Goal: Find specific page/section: Find specific page/section

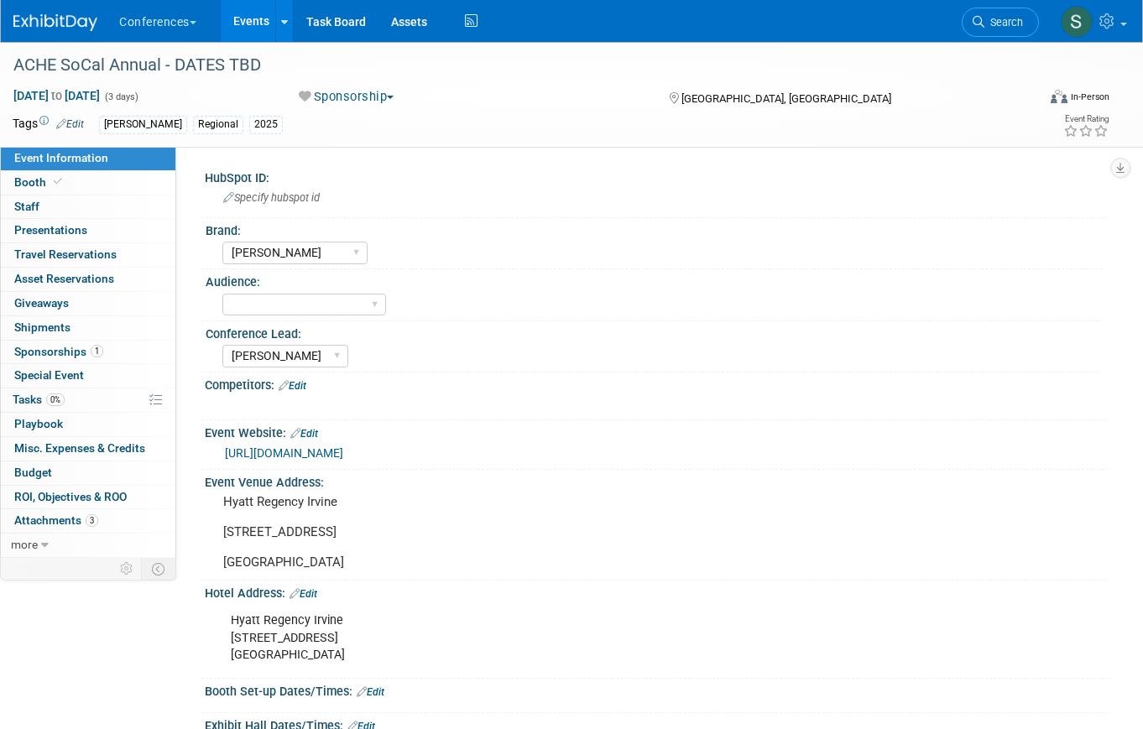
select select "[PERSON_NAME]"
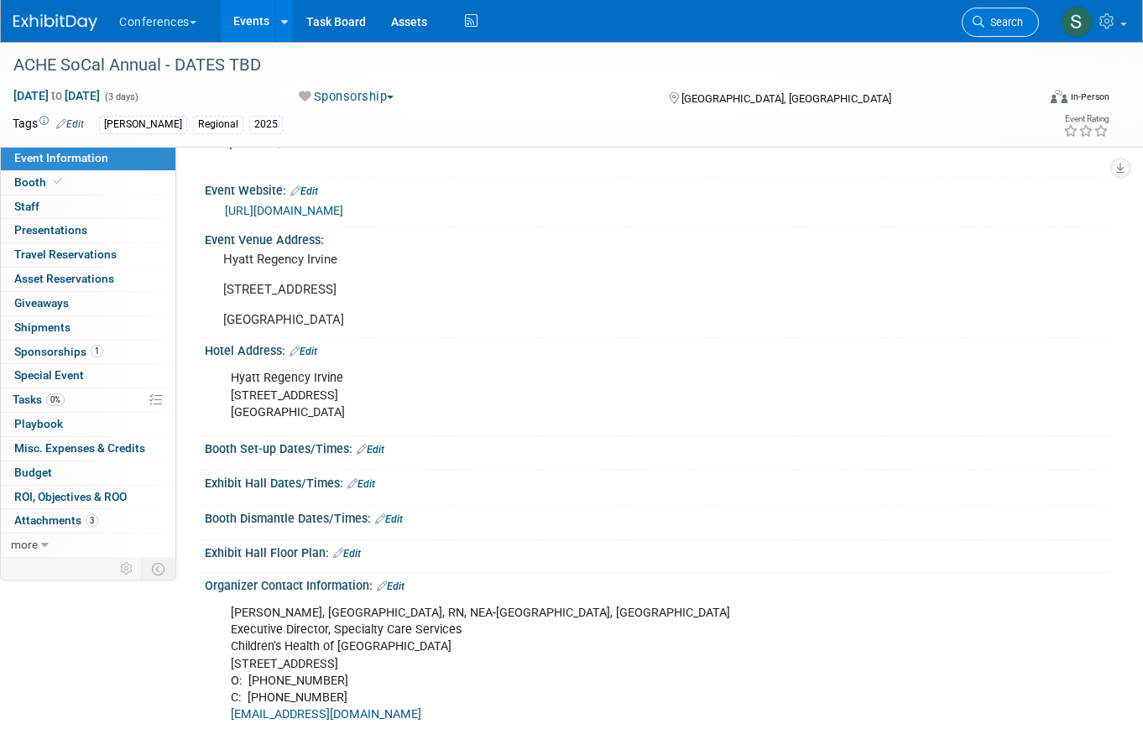
click at [1001, 18] on span "Search" at bounding box center [1003, 22] width 39 height 13
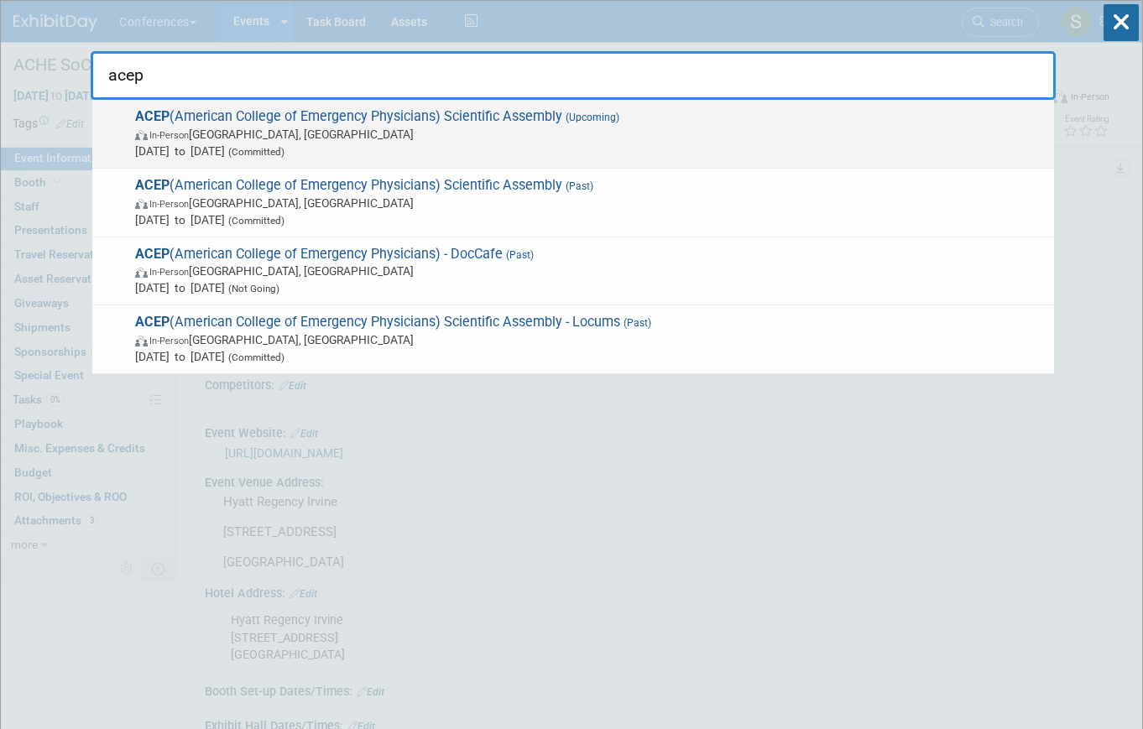
type input "acep"
click at [490, 159] on div "ACEP (American College of Emergency Physicians) Scientific Assembly (Upcoming) …" at bounding box center [573, 134] width 962 height 69
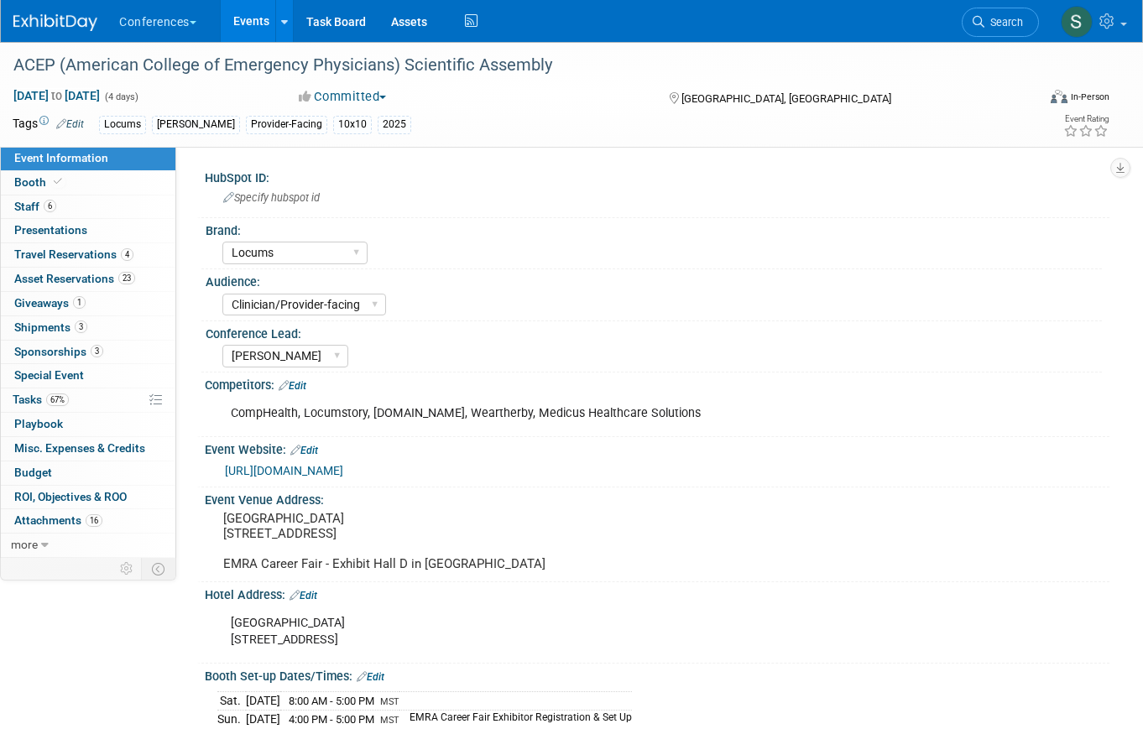
select select "Locums"
select select "Clinician/Provider-facing"
select select "[PERSON_NAME]"
click at [969, 23] on link "Search" at bounding box center [1000, 22] width 77 height 29
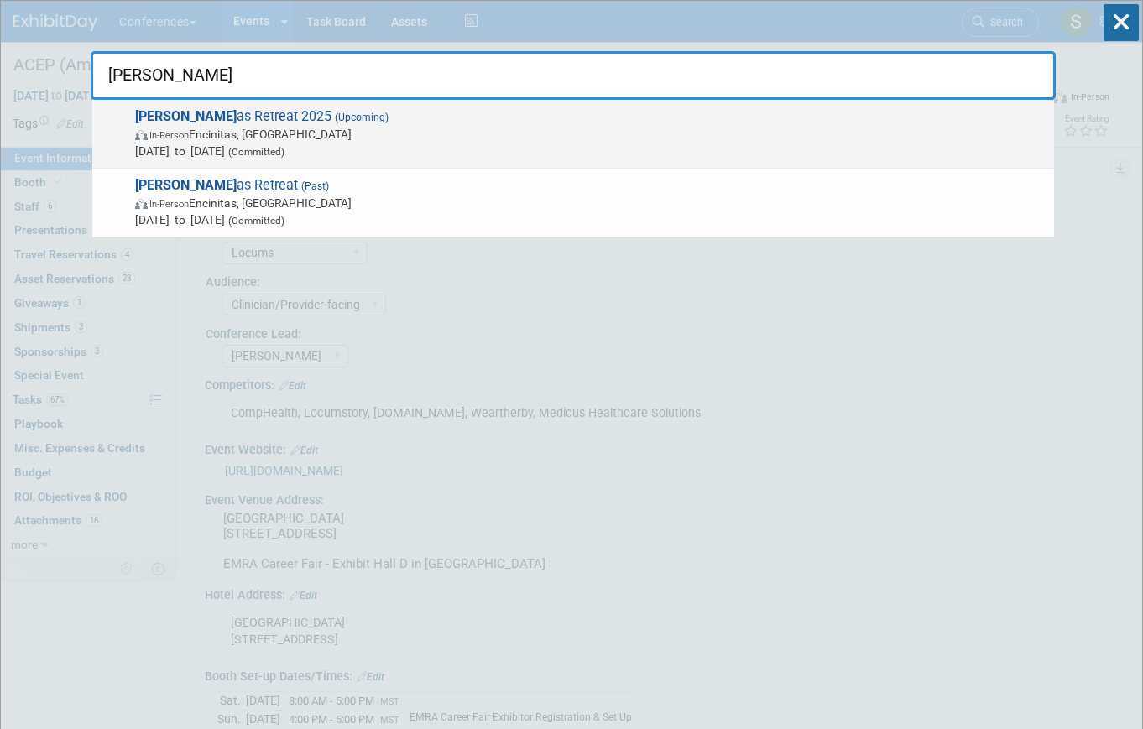
type input "[PERSON_NAME]"
click at [433, 114] on span "Aya Ide as Retreat 2025 (Upcoming) In-Person Encinitas, CA Sep 8, 2025 to Sep 1…" at bounding box center [588, 133] width 916 height 51
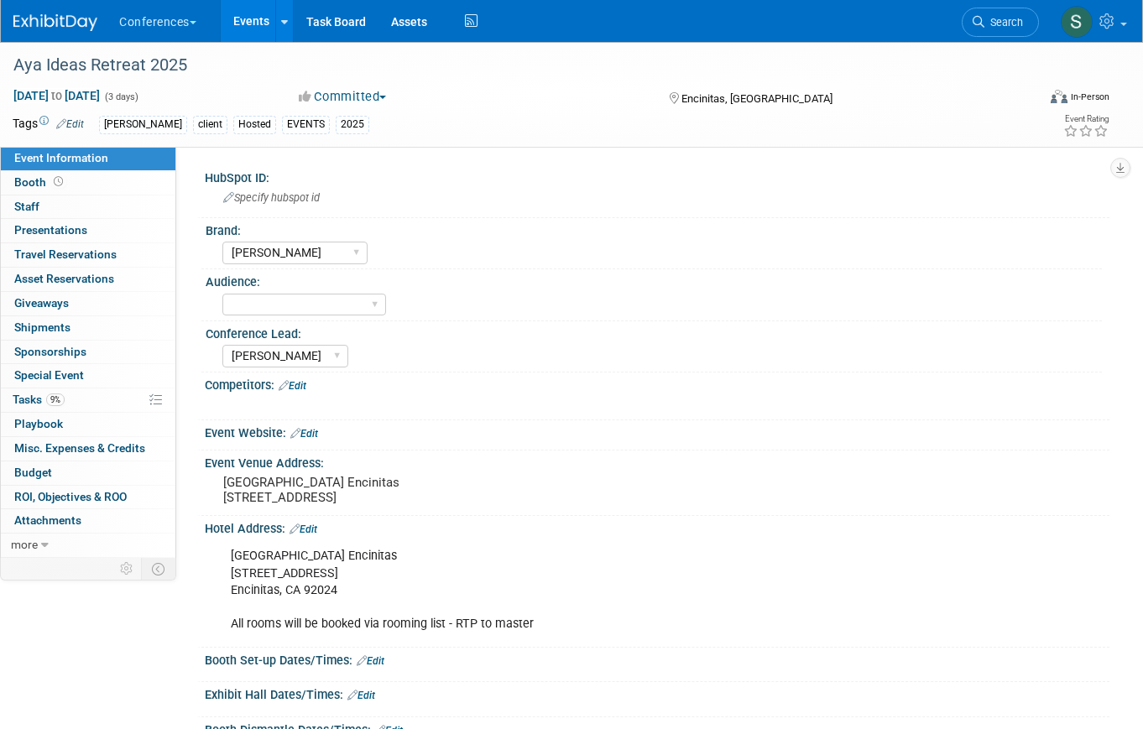
select select "[PERSON_NAME]"
click at [80, 394] on link "9% Tasks 9%" at bounding box center [88, 400] width 175 height 23
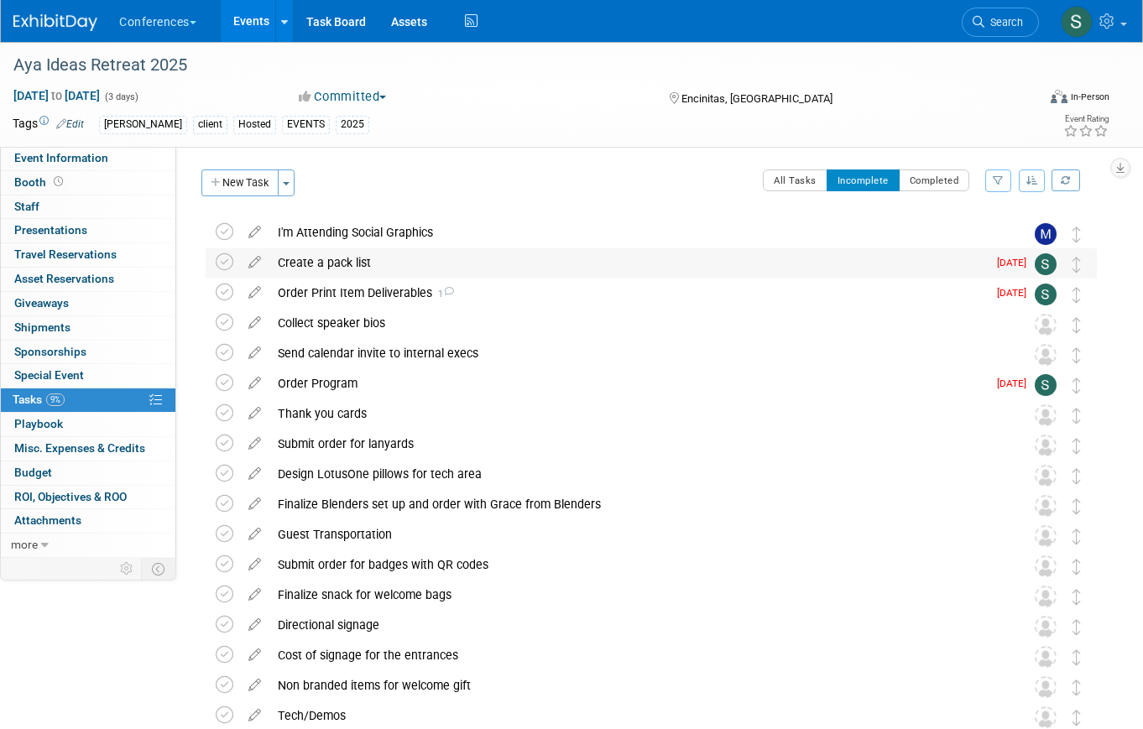
click at [466, 274] on div "Create a pack list" at bounding box center [628, 262] width 718 height 29
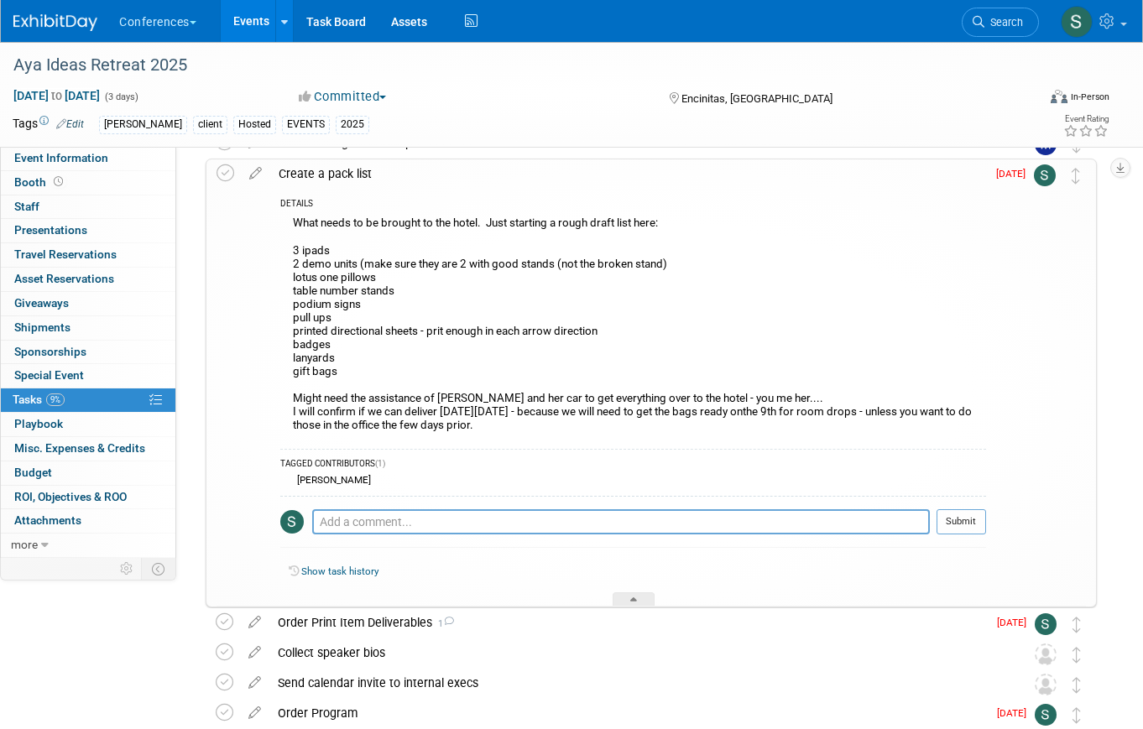
scroll to position [109, 0]
